Goal: Information Seeking & Learning: Learn about a topic

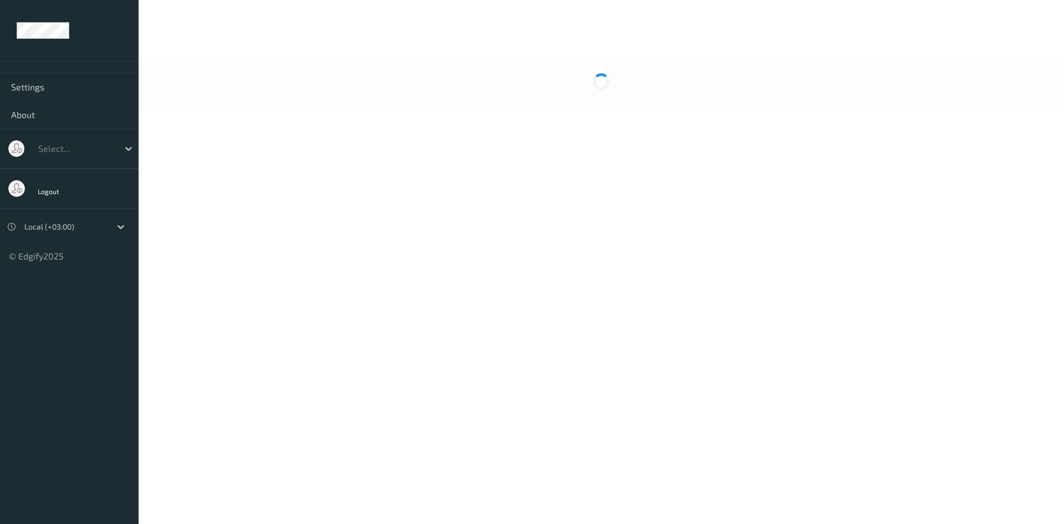
click at [101, 155] on div at bounding box center [75, 148] width 75 height 13
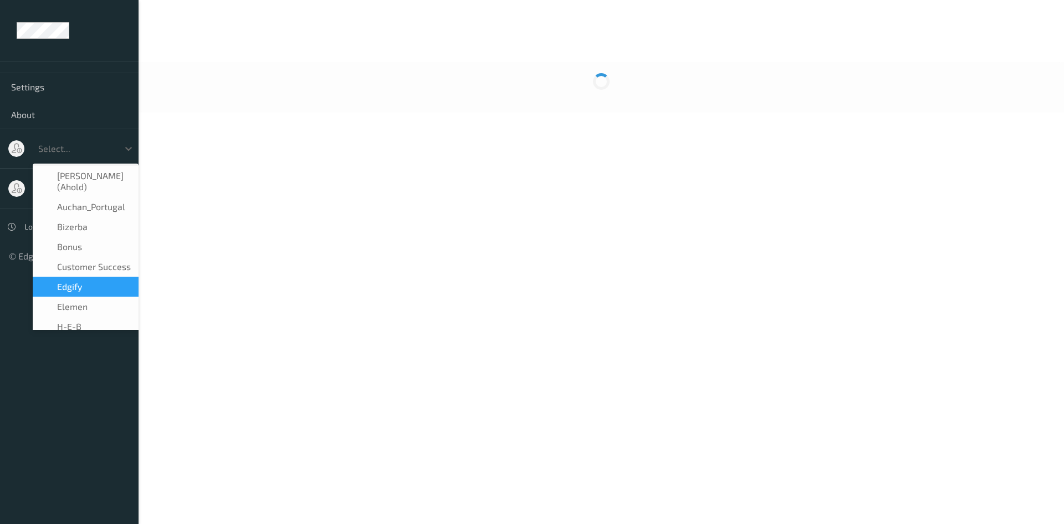
click at [483, 108] on div at bounding box center [602, 87] width 926 height 50
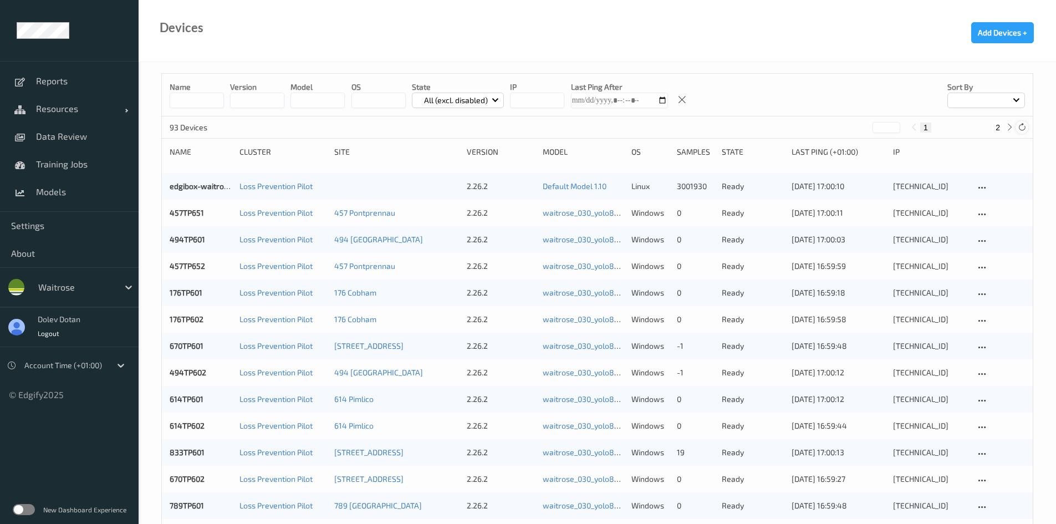
click at [1020, 127] on icon at bounding box center [1022, 127] width 8 height 8
click at [55, 135] on span "Data Review" at bounding box center [81, 136] width 91 height 11
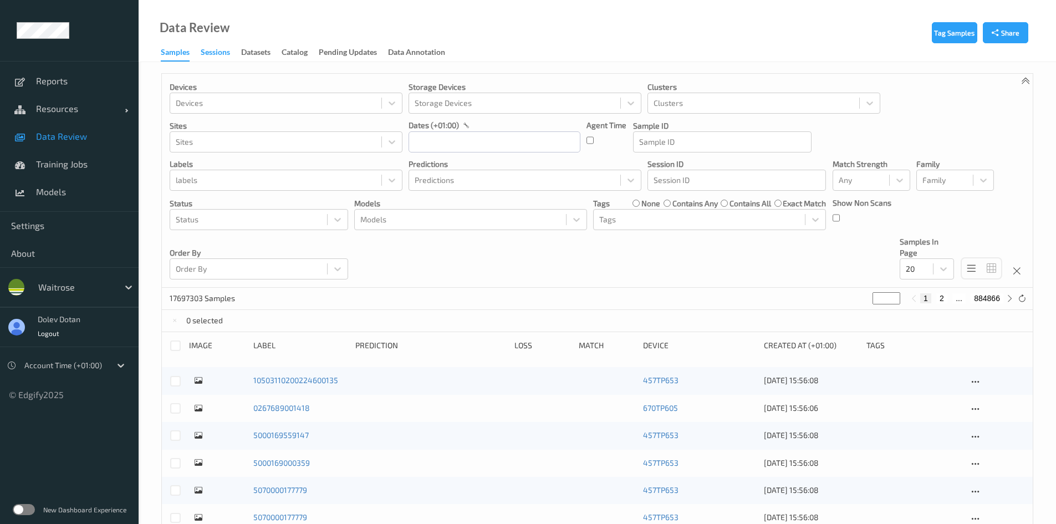
click at [219, 57] on div "Sessions" at bounding box center [215, 54] width 29 height 14
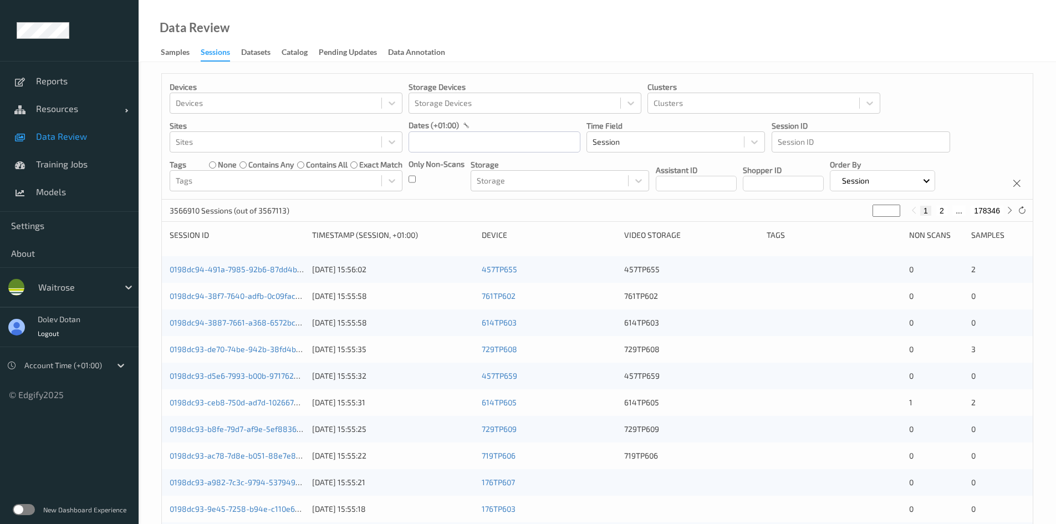
click at [29, 512] on label at bounding box center [24, 509] width 22 height 11
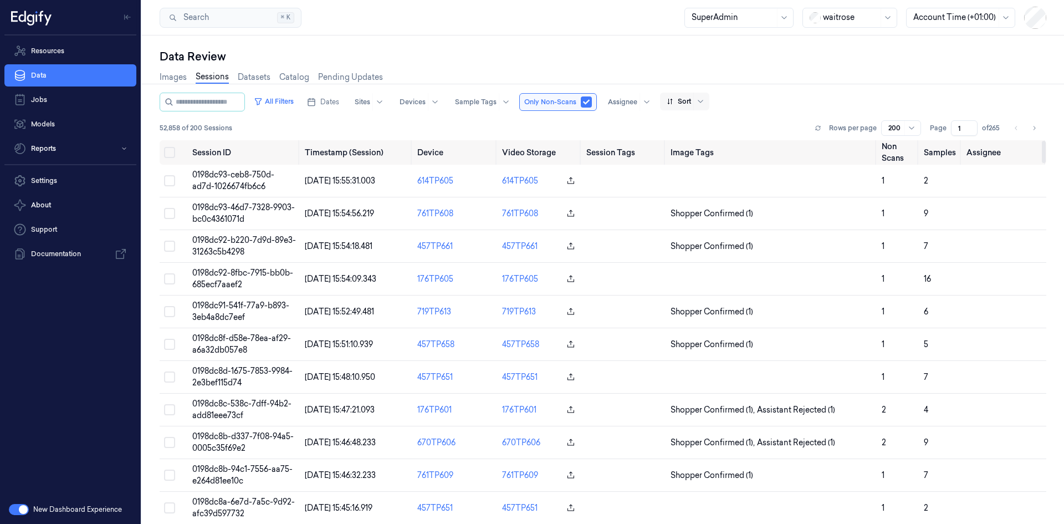
click at [702, 98] on div "Sort" at bounding box center [684, 102] width 49 height 18
drag, startPoint x: 779, startPoint y: 91, endPoint x: 776, endPoint y: 80, distance: 11.4
click at [777, 84] on div "Images Sessions Datasets Catalog Pending Updates" at bounding box center [603, 78] width 887 height 28
click at [161, 80] on link "Images" at bounding box center [173, 77] width 27 height 13
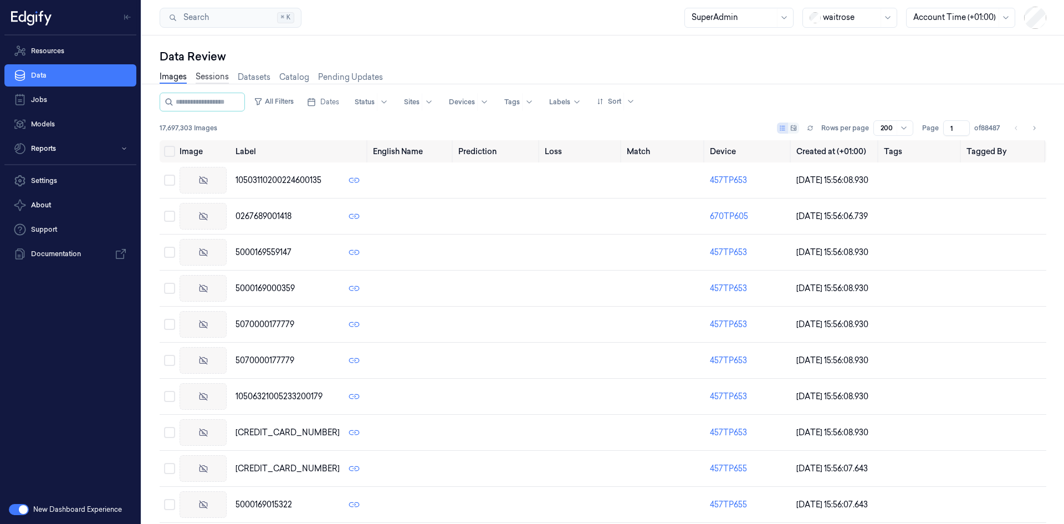
click at [211, 74] on link "Sessions" at bounding box center [212, 77] width 33 height 13
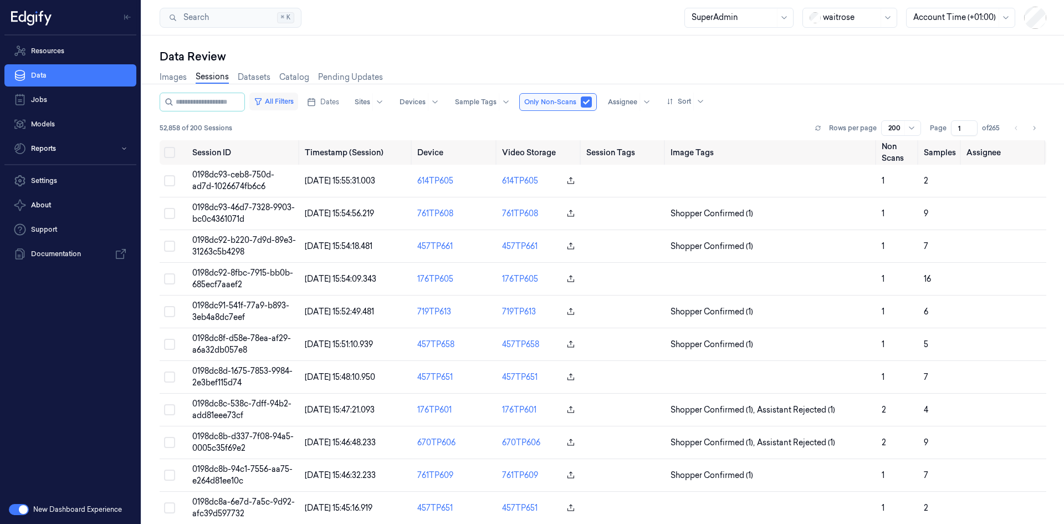
click at [283, 101] on button "All Filters" at bounding box center [273, 102] width 49 height 18
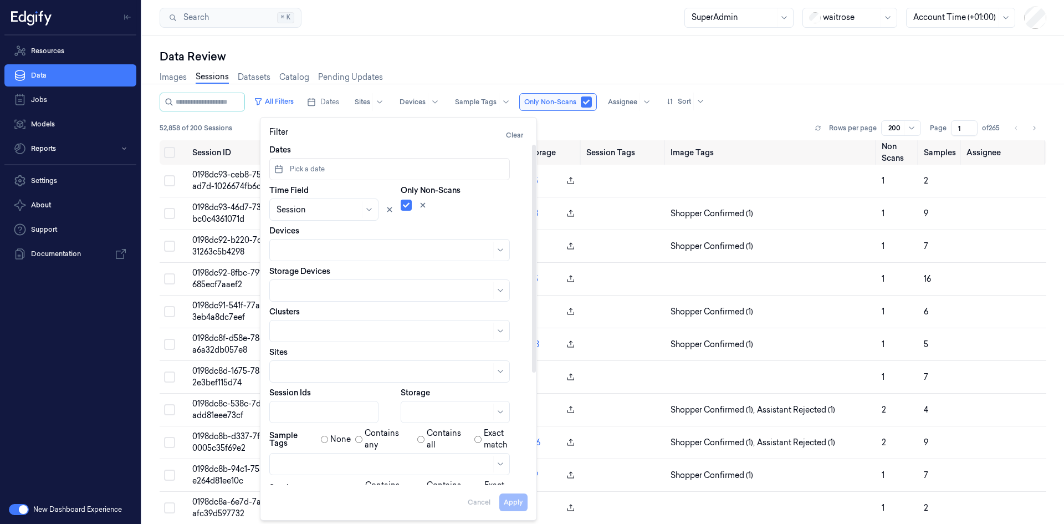
click at [983, 94] on div "All Filters Dates Sites Devices Sample Tags Only Non-Scans Assignee Sort" at bounding box center [603, 102] width 887 height 19
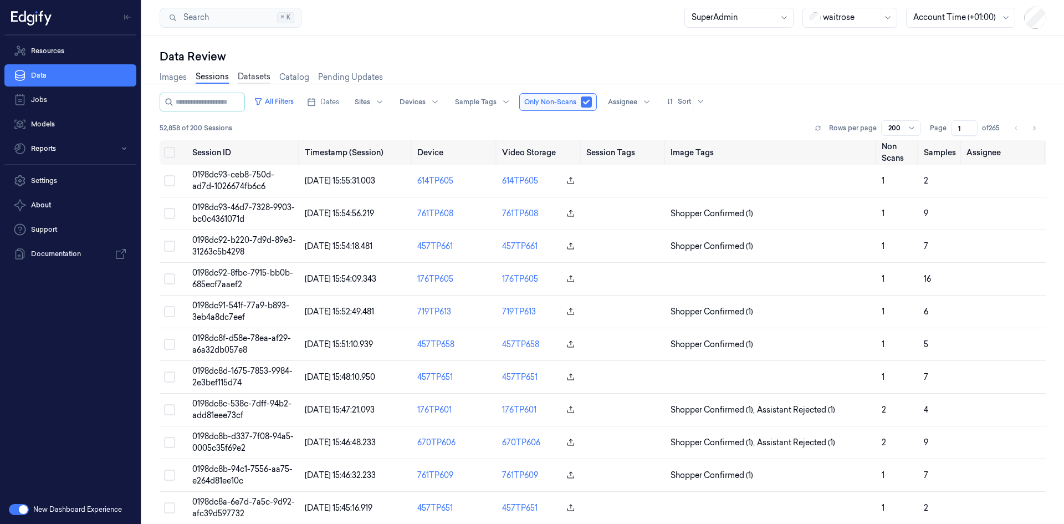
click at [247, 76] on link "Datasets" at bounding box center [254, 77] width 33 height 13
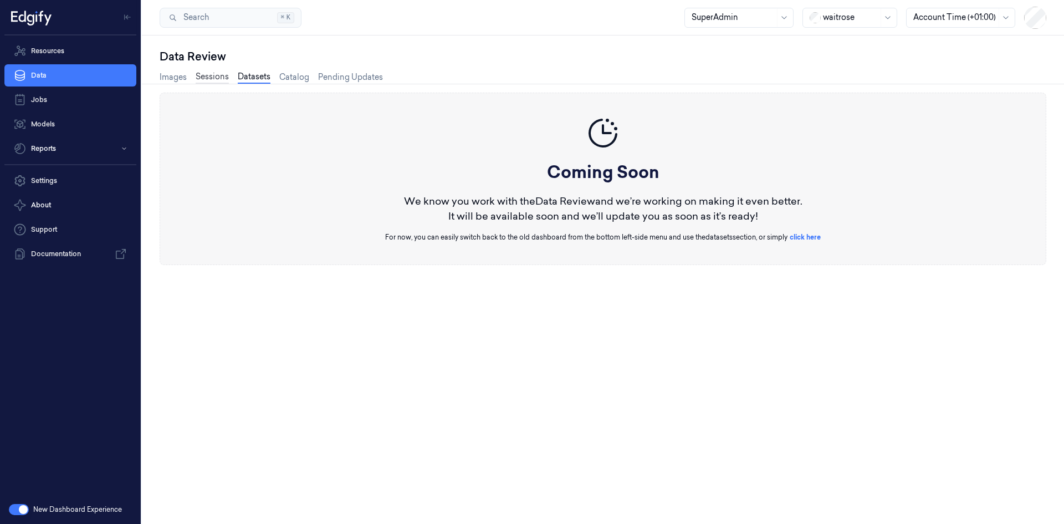
click at [206, 77] on link "Sessions" at bounding box center [212, 77] width 33 height 13
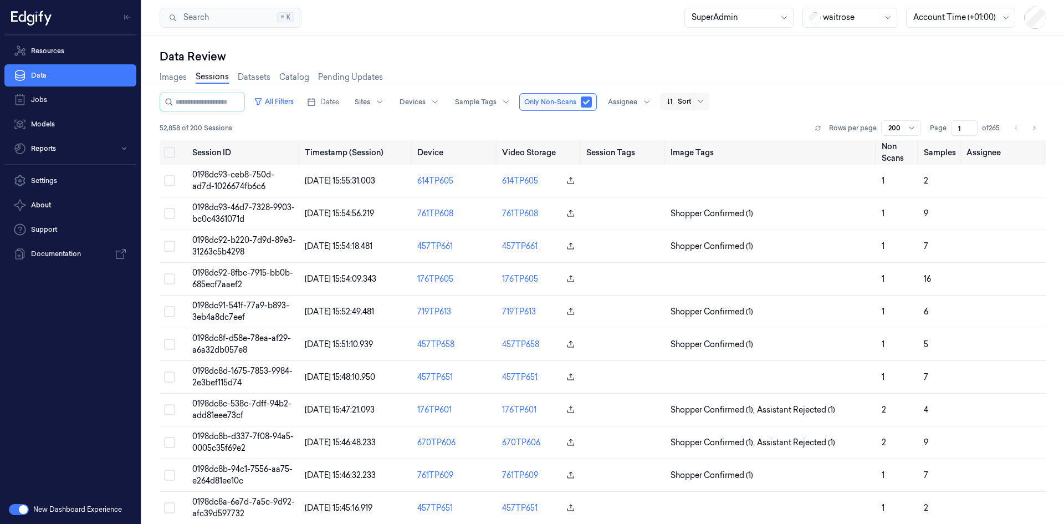
click at [687, 100] on div at bounding box center [679, 101] width 24 height 10
click at [691, 146] on div "Session" at bounding box center [691, 143] width 29 height 12
click at [705, 103] on icon at bounding box center [700, 101] width 9 height 9
click at [702, 122] on div "Created at" at bounding box center [696, 125] width 39 height 12
click at [705, 101] on icon at bounding box center [700, 101] width 9 height 9
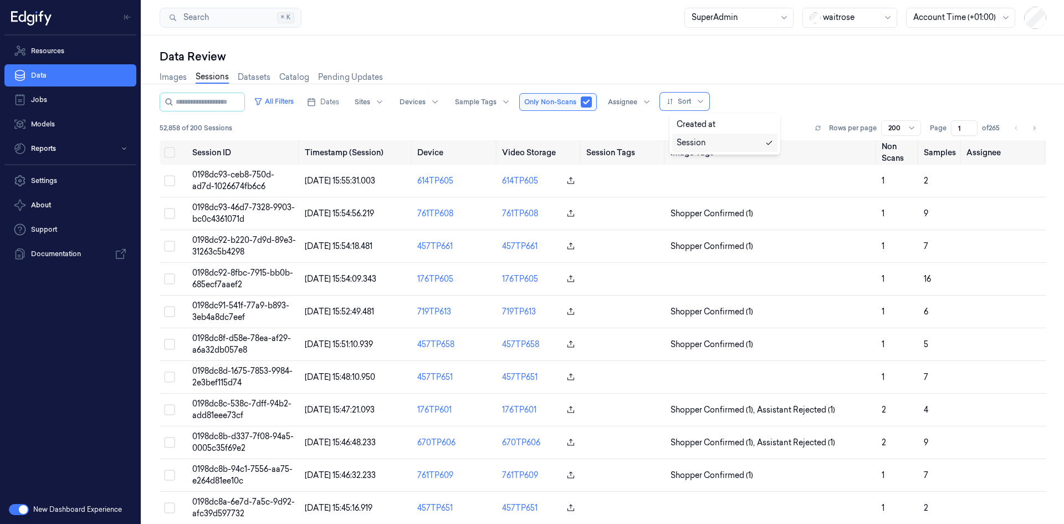
click at [705, 141] on div "Session" at bounding box center [691, 143] width 29 height 12
click at [742, 104] on div "All Filters Dates Sites Devices Sample Tags Only Non-Scans Assignee option Sess…" at bounding box center [603, 102] width 887 height 19
click at [702, 101] on div "Sort" at bounding box center [684, 102] width 49 height 18
click at [700, 119] on div "Created at" at bounding box center [696, 125] width 39 height 12
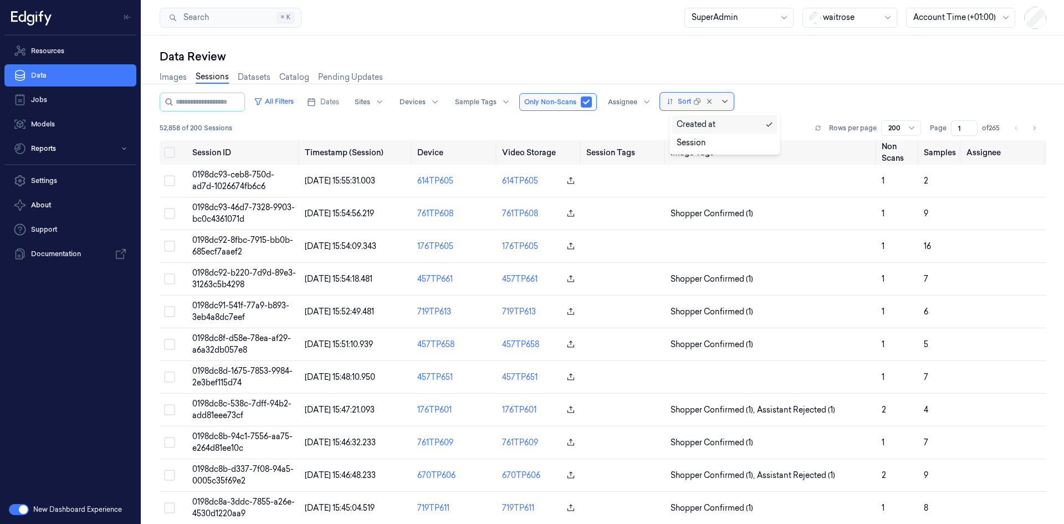
click at [729, 101] on icon at bounding box center [725, 101] width 9 height 9
click at [712, 145] on div "Session" at bounding box center [725, 143] width 96 height 12
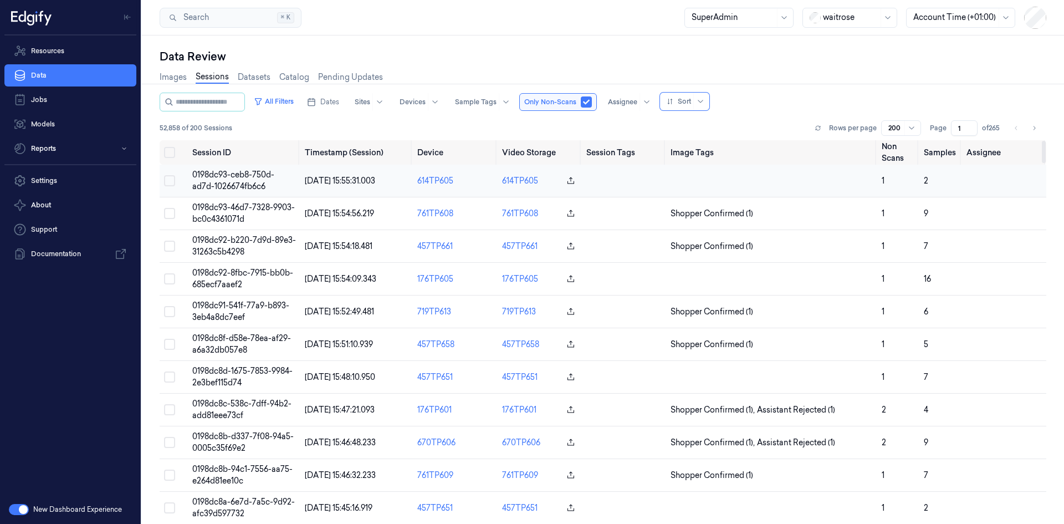
click at [227, 172] on span "0198dc93-ceb8-750d-ad7d-1026674fb6c6" at bounding box center [233, 181] width 82 height 22
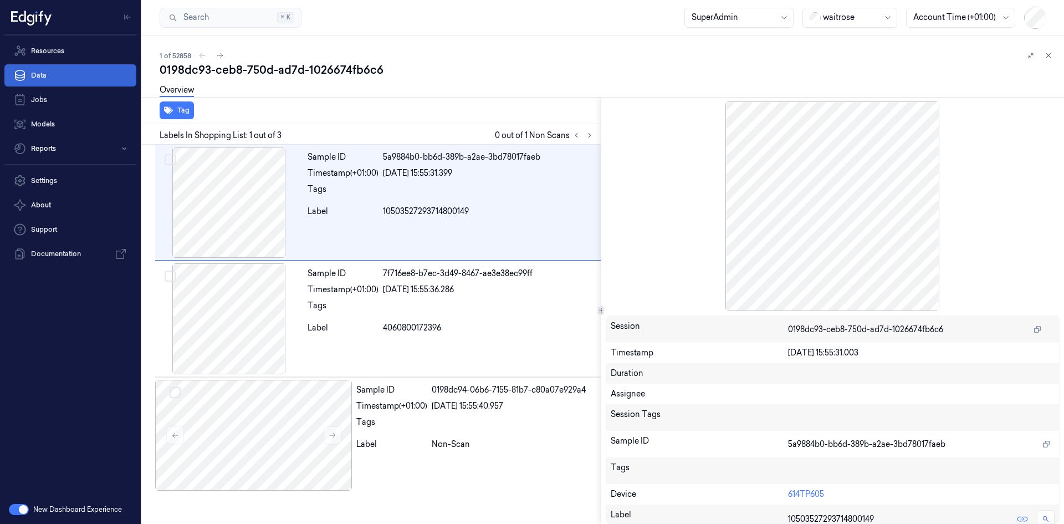
click at [63, 78] on link "Data" at bounding box center [70, 75] width 132 height 22
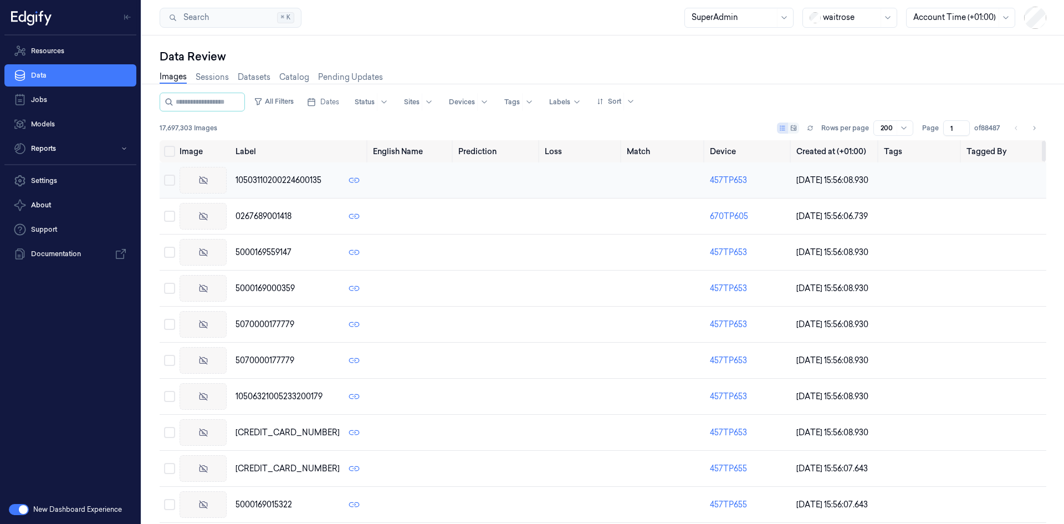
click at [254, 179] on span "10503110200224600135" at bounding box center [279, 181] width 86 height 12
